Goal: Information Seeking & Learning: Learn about a topic

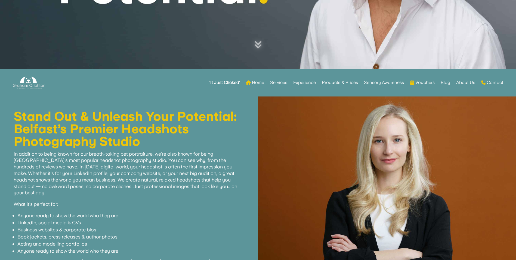
scroll to position [191, 0]
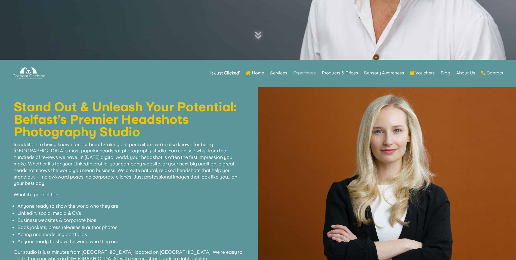
click at [302, 73] on link "Experience" at bounding box center [304, 72] width 23 height 21
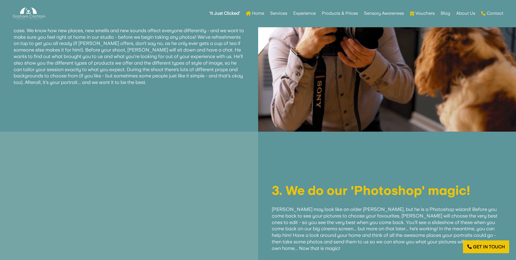
scroll to position [722, 0]
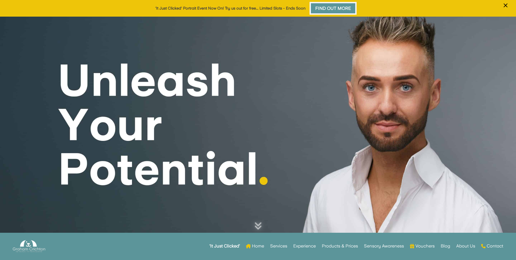
click at [343, 10] on link "Find Out More" at bounding box center [333, 8] width 47 height 13
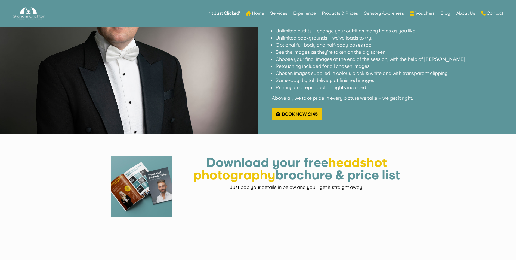
scroll to position [503, 0]
